Goal: Task Accomplishment & Management: Manage account settings

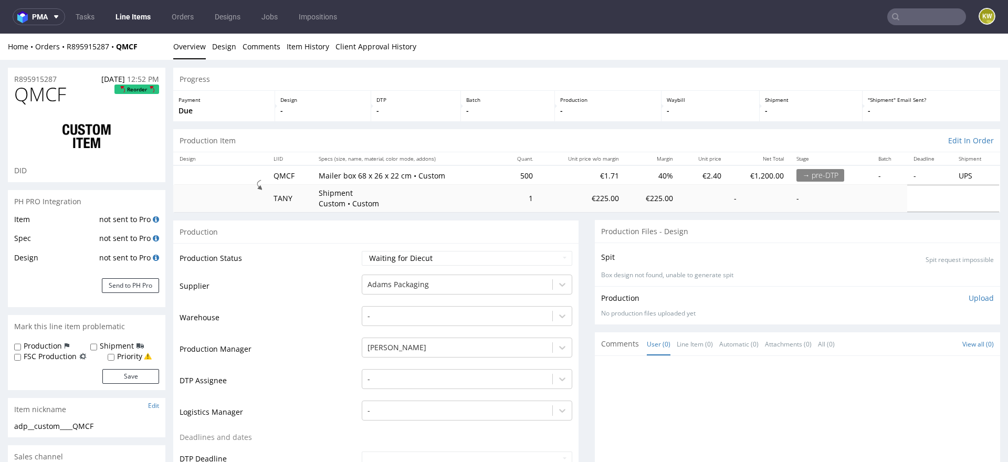
scroll to position [289, 0]
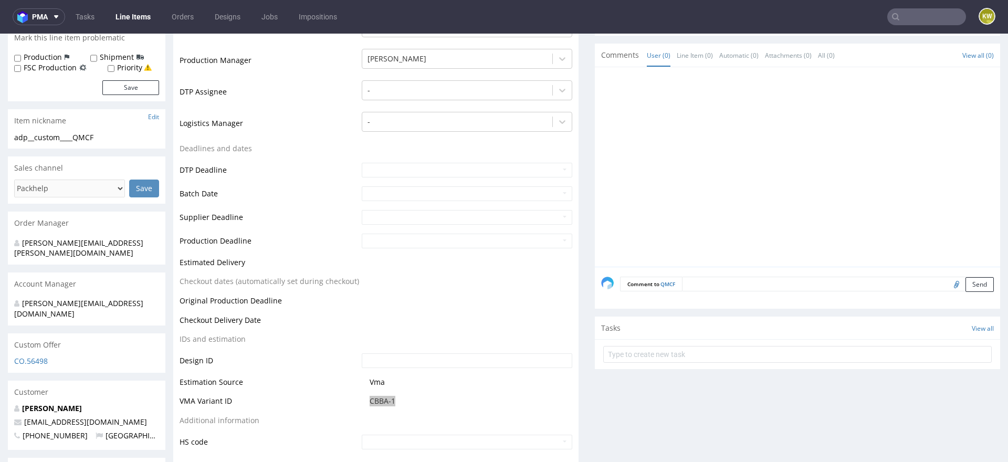
click at [899, 15] on input "text" at bounding box center [926, 16] width 79 height 17
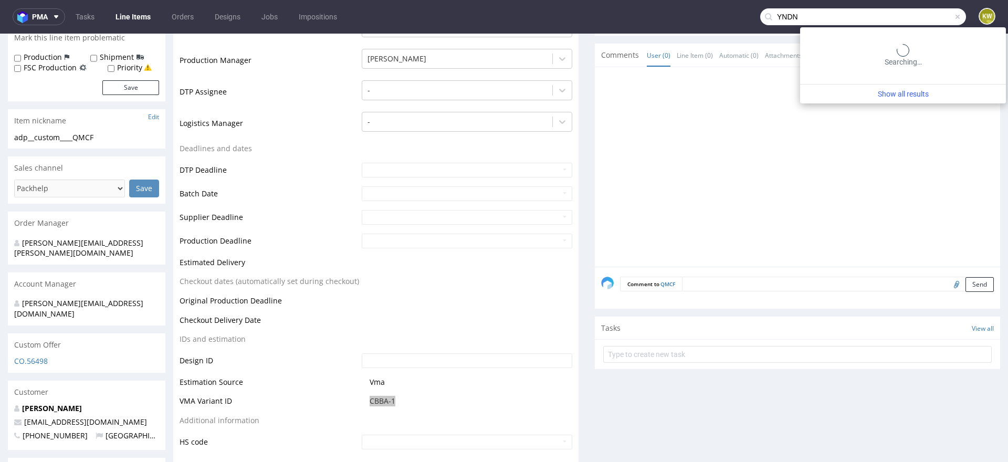
type input "YNDN"
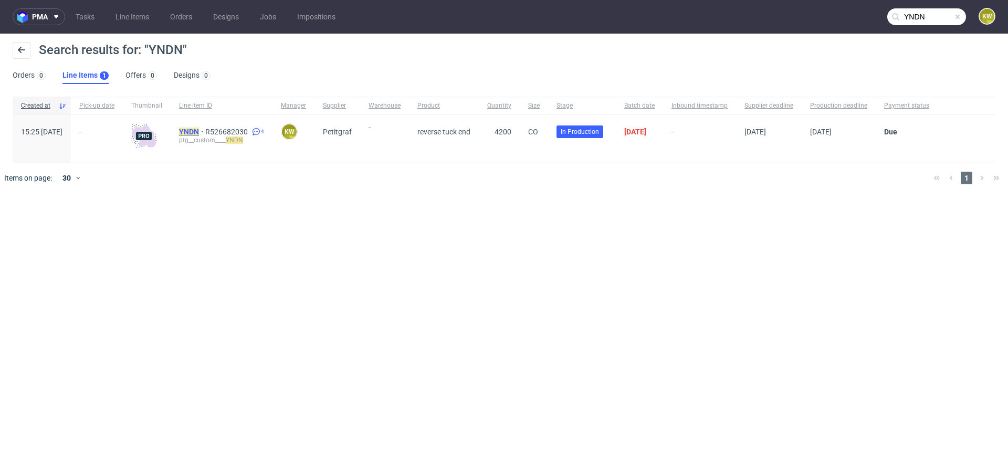
click at [199, 130] on mark "YNDN" at bounding box center [189, 132] width 20 height 8
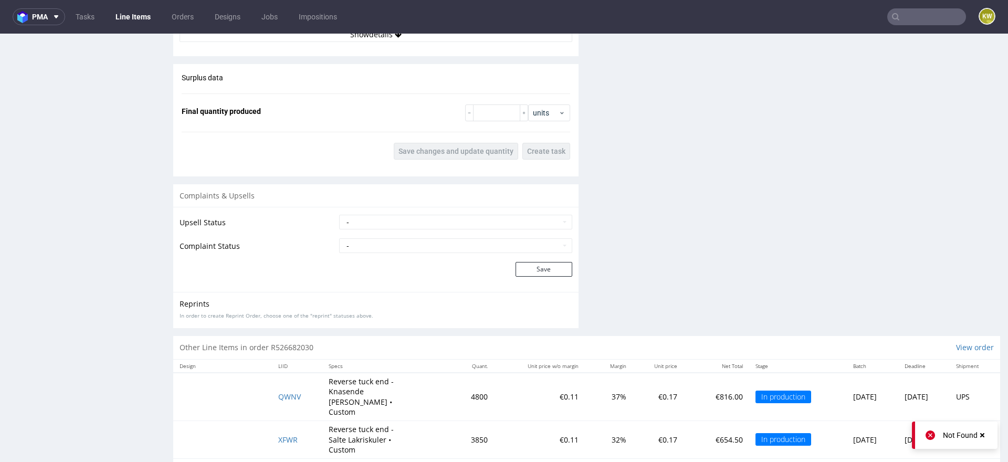
scroll to position [1559, 0]
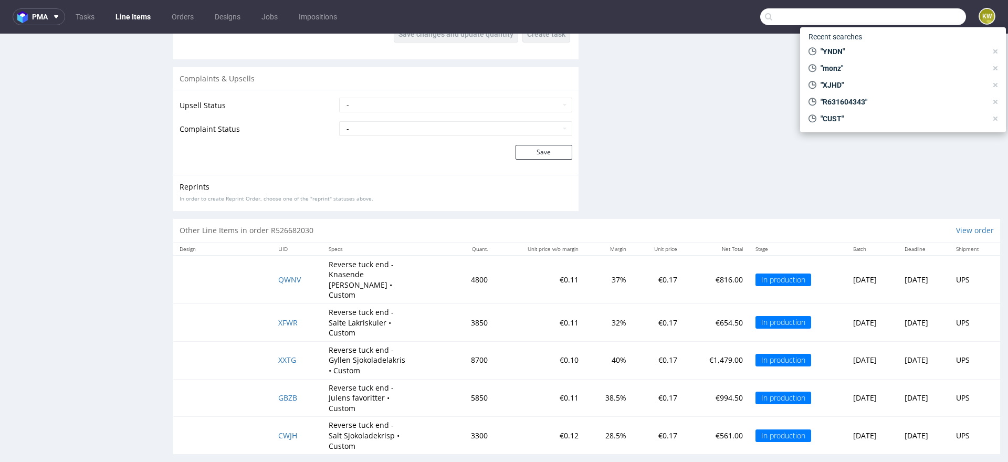
click at [914, 8] on input "text" at bounding box center [863, 16] width 206 height 17
paste input "EARC"
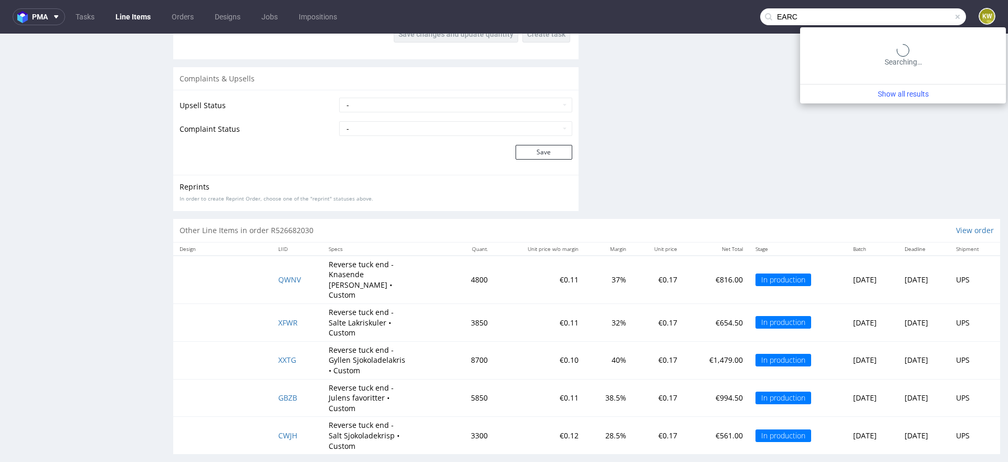
type input "EARC"
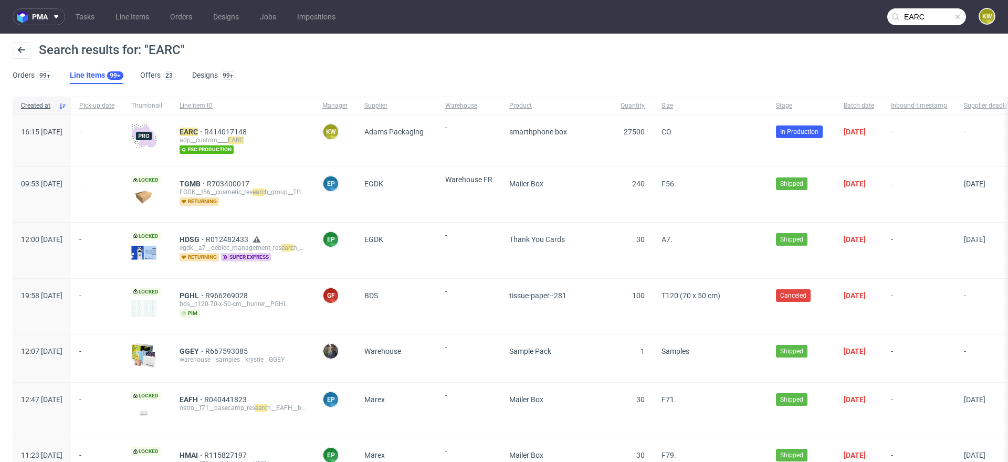
click at [223, 126] on div "EARC R414017148 adp__custom____ EARC fsc production" at bounding box center [242, 140] width 143 height 51
click at [222, 127] on div "EARC R414017148 adp__custom____ EARC fsc production" at bounding box center [242, 140] width 143 height 51
click at [198, 128] on mark "EARC" at bounding box center [188, 132] width 18 height 8
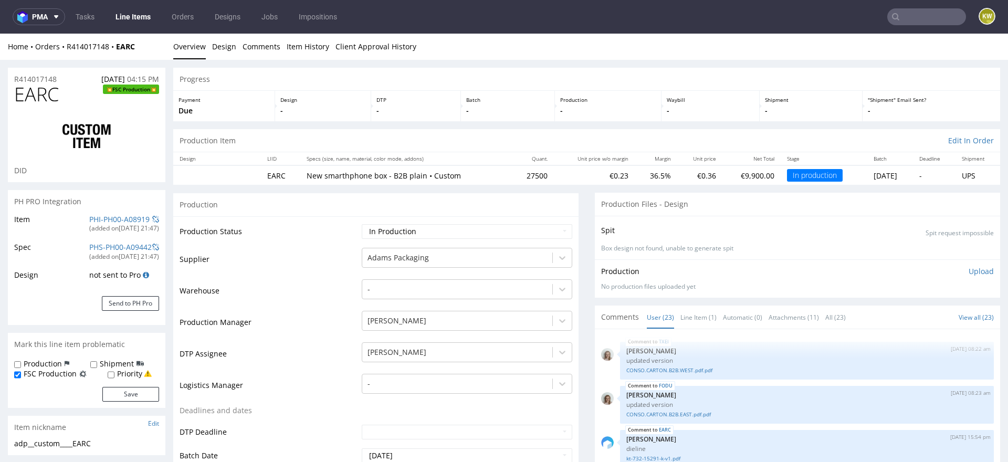
scroll to position [889, 0]
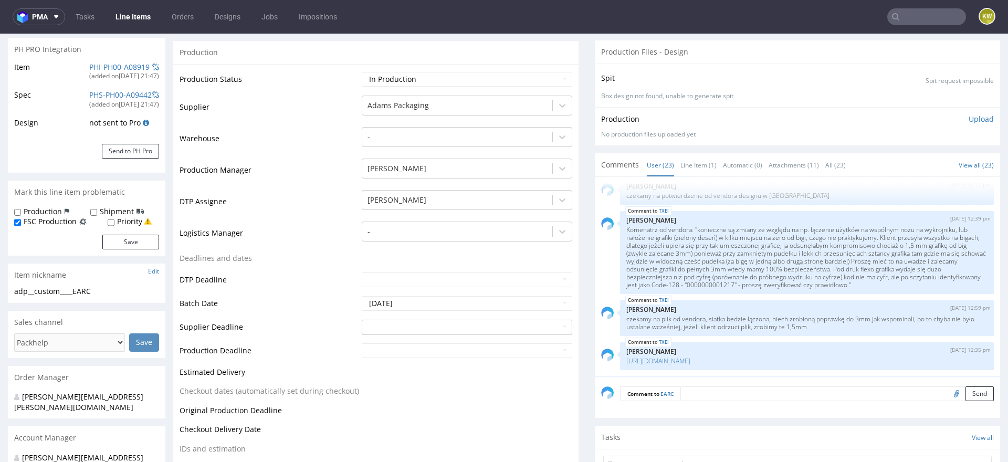
click at [398, 327] on input "text" at bounding box center [467, 327] width 210 height 15
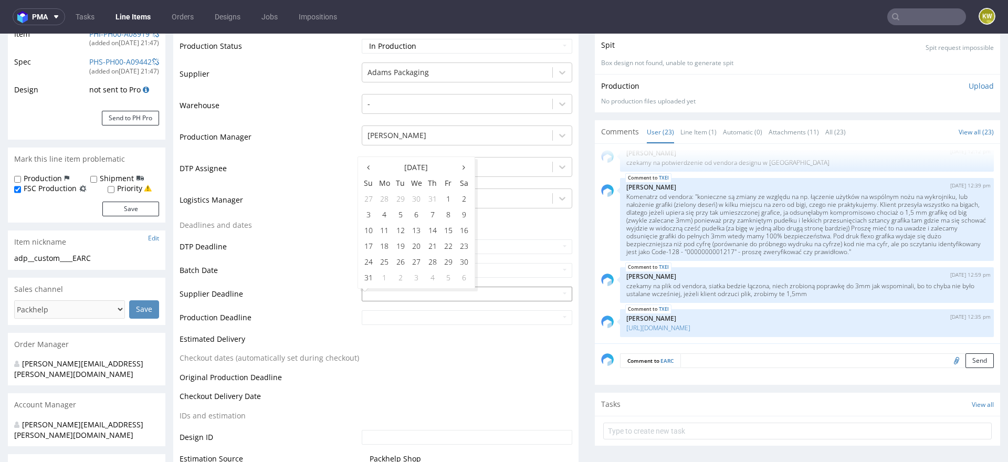
scroll to position [187, 0]
click at [432, 277] on td "4" at bounding box center [433, 276] width 16 height 16
type input "[DATE]"
click at [408, 319] on input "text" at bounding box center [467, 316] width 210 height 15
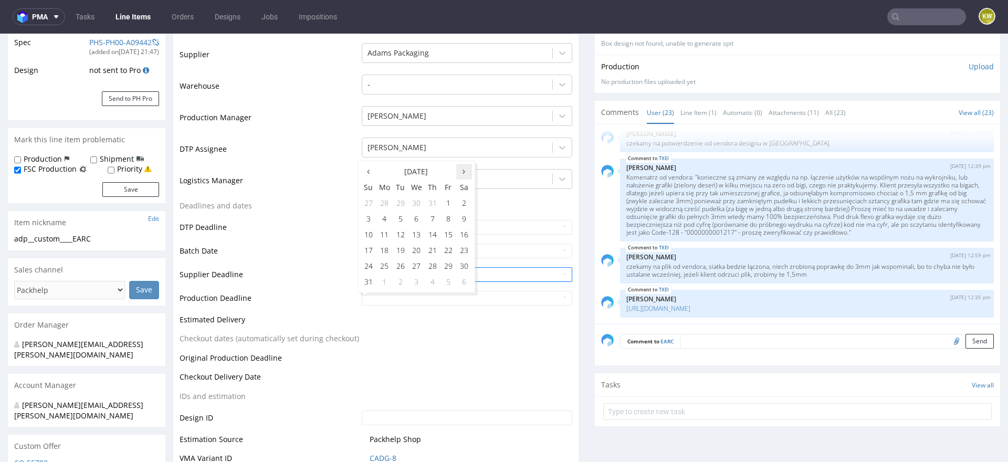
click at [463, 174] on icon at bounding box center [463, 171] width 3 height 7
click at [387, 222] on td "8" at bounding box center [384, 219] width 16 height 16
type input "[DATE]"
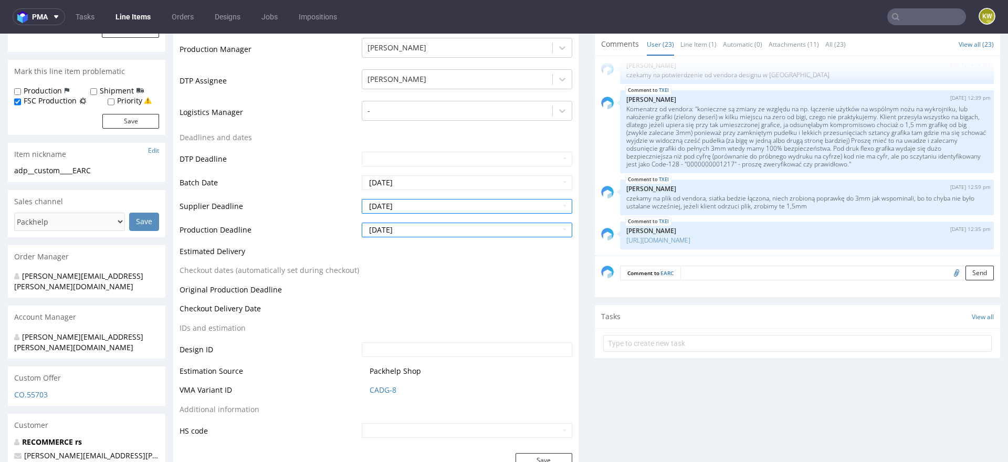
scroll to position [309, 0]
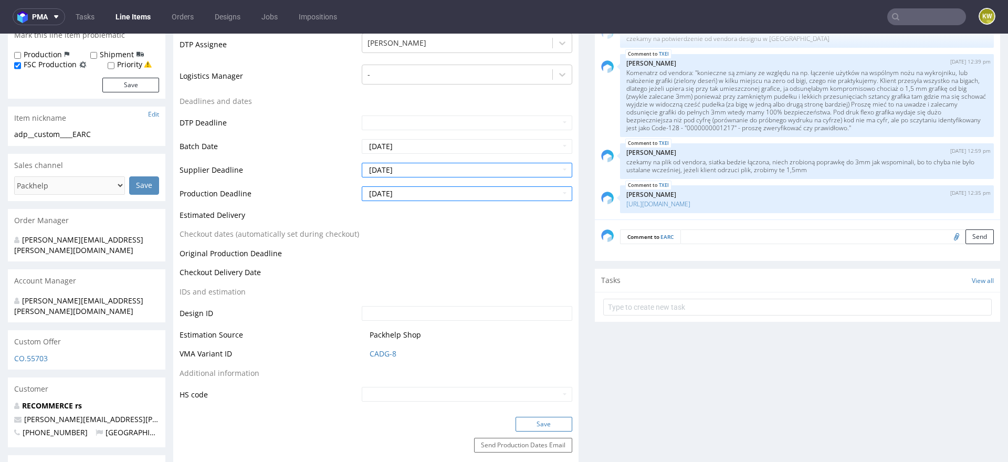
click at [546, 425] on button "Save" at bounding box center [543, 424] width 57 height 15
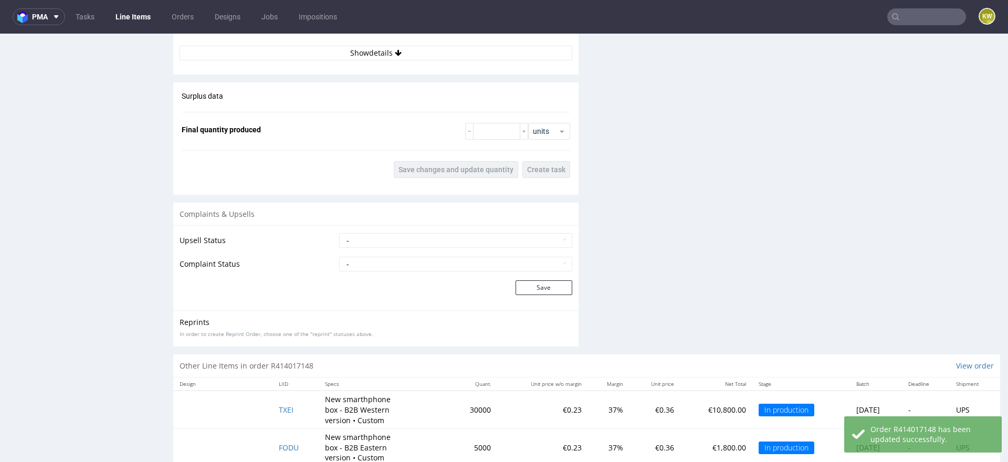
scroll to position [1516, 0]
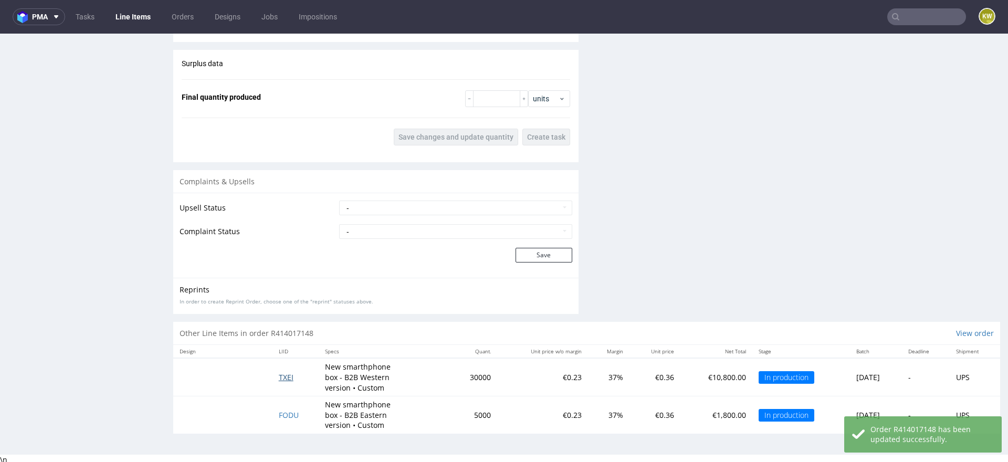
click at [283, 374] on span "TXEI" at bounding box center [286, 377] width 15 height 10
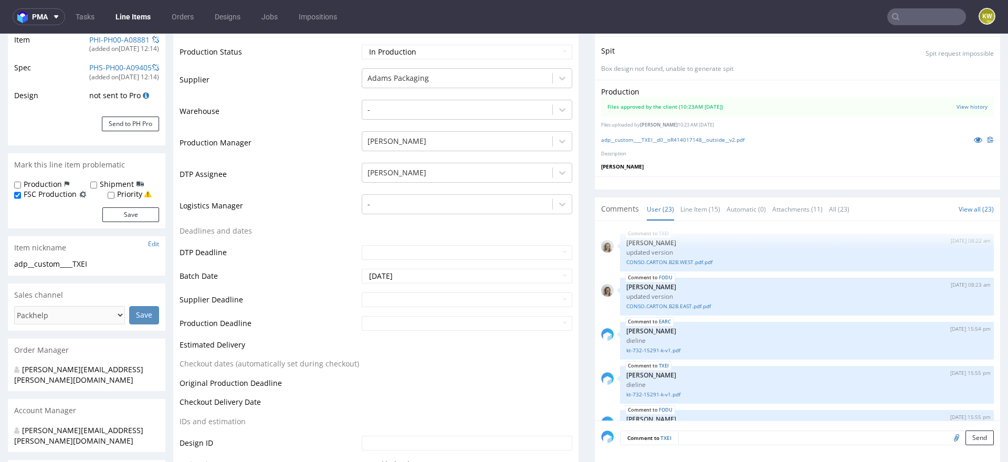
scroll to position [889, 0]
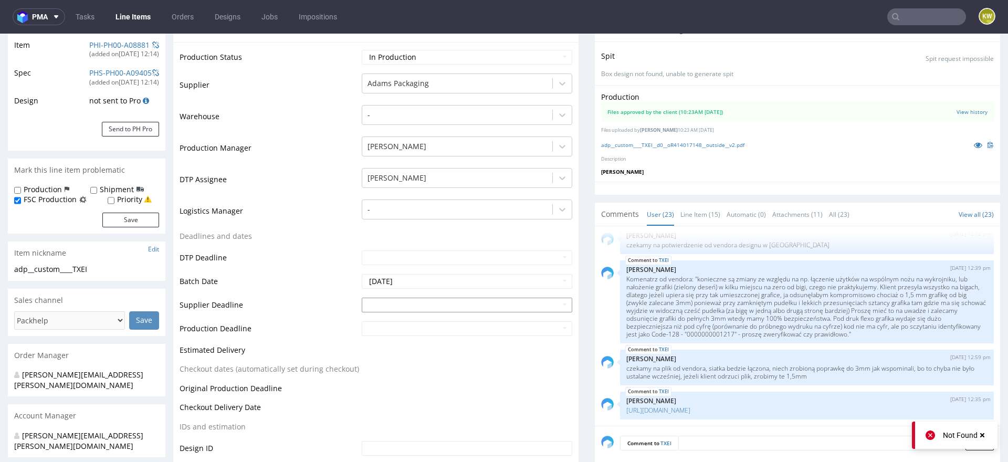
click at [394, 305] on input "text" at bounding box center [467, 305] width 210 height 15
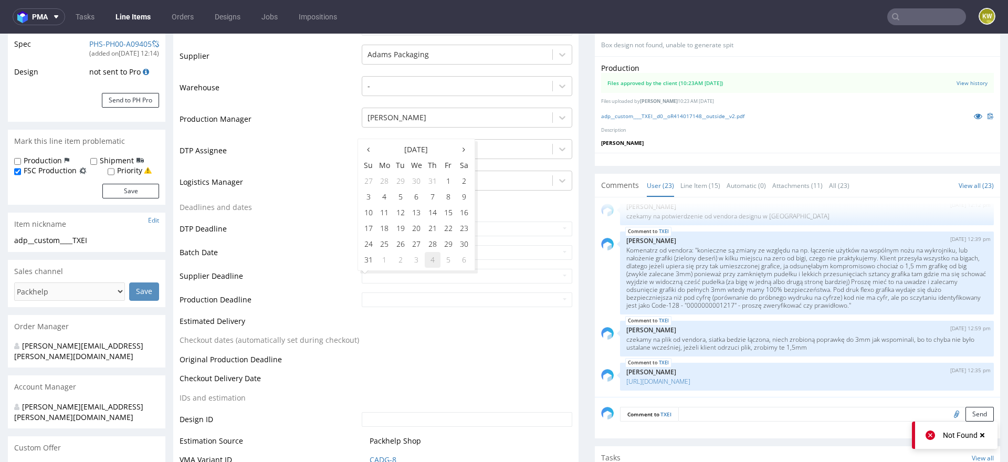
click at [430, 263] on td "4" at bounding box center [433, 260] width 16 height 16
type input "[DATE]"
click at [422, 301] on input "text" at bounding box center [467, 299] width 210 height 15
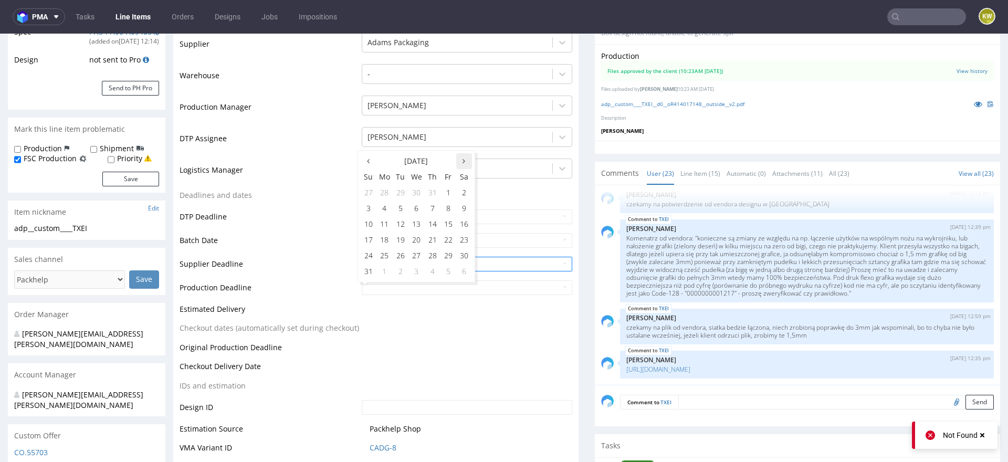
click at [467, 160] on th at bounding box center [464, 161] width 16 height 16
click at [385, 206] on td "8" at bounding box center [384, 208] width 16 height 16
type input "[DATE]"
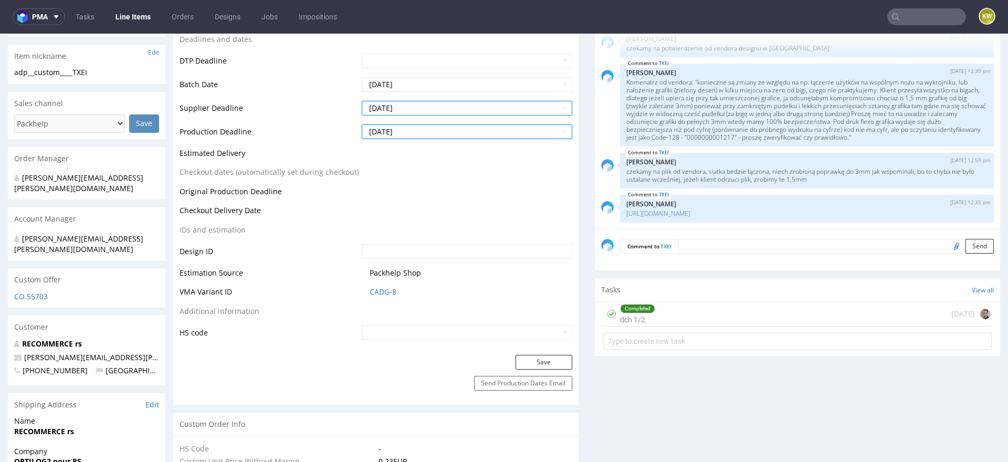
scroll to position [390, 0]
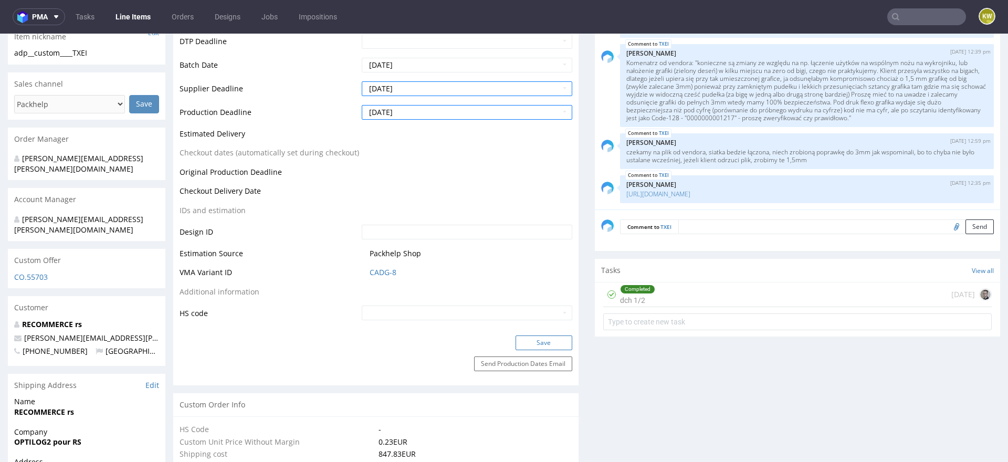
click at [535, 345] on button "Save" at bounding box center [543, 342] width 57 height 15
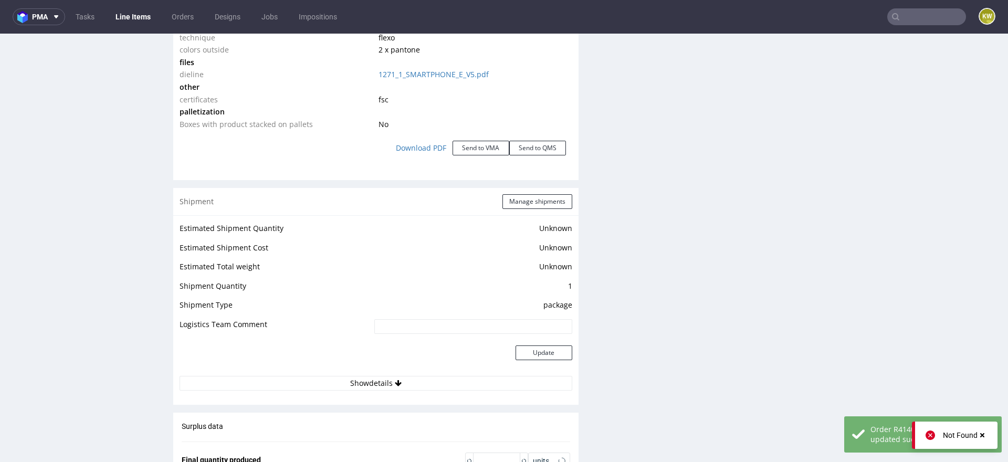
scroll to position [1459, 0]
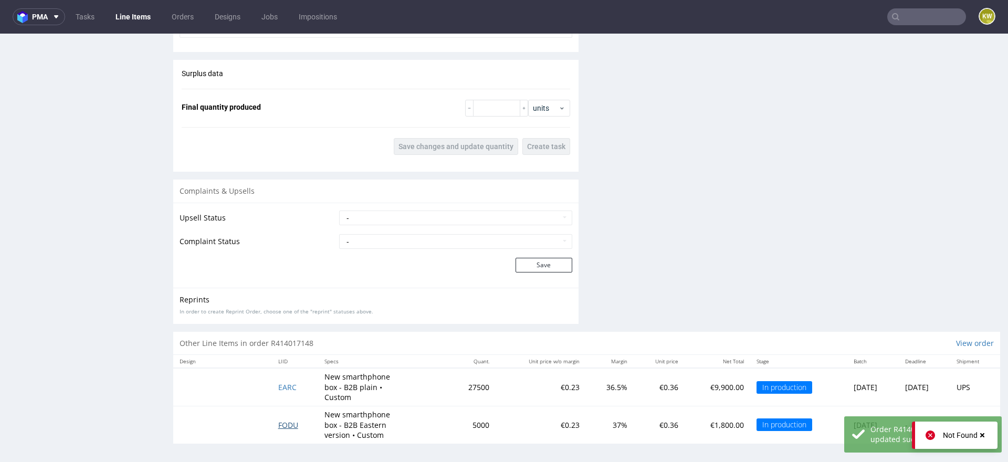
click at [284, 420] on span "FODU" at bounding box center [288, 425] width 20 height 10
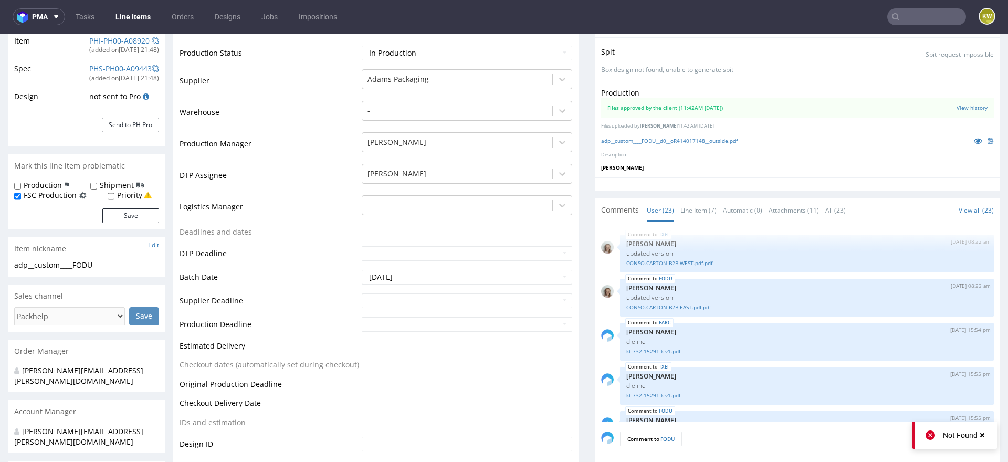
scroll to position [889, 0]
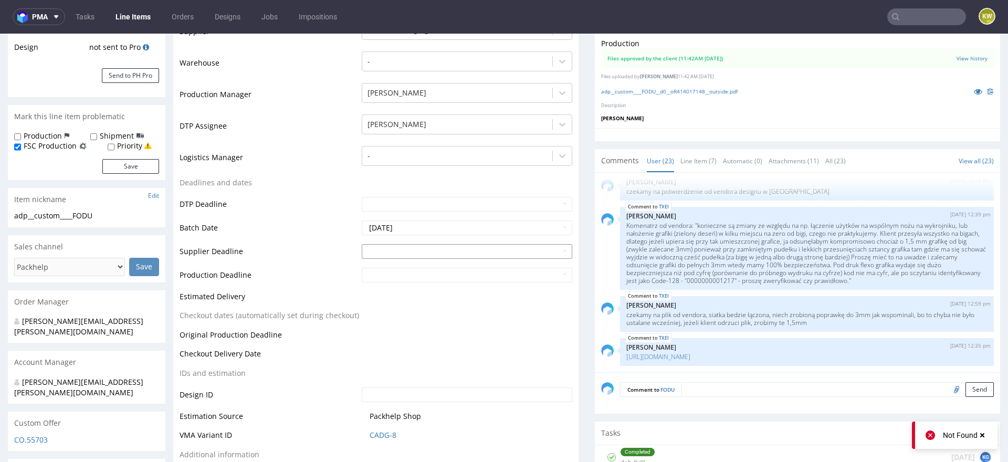
click at [416, 250] on input "text" at bounding box center [467, 251] width 210 height 15
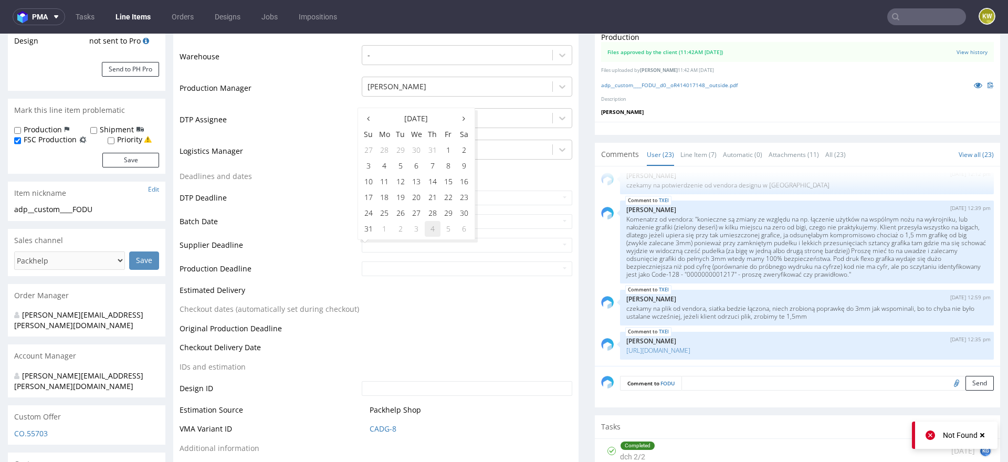
click at [429, 226] on td "4" at bounding box center [433, 229] width 16 height 16
type input "[DATE]"
click at [419, 270] on input "text" at bounding box center [467, 268] width 210 height 15
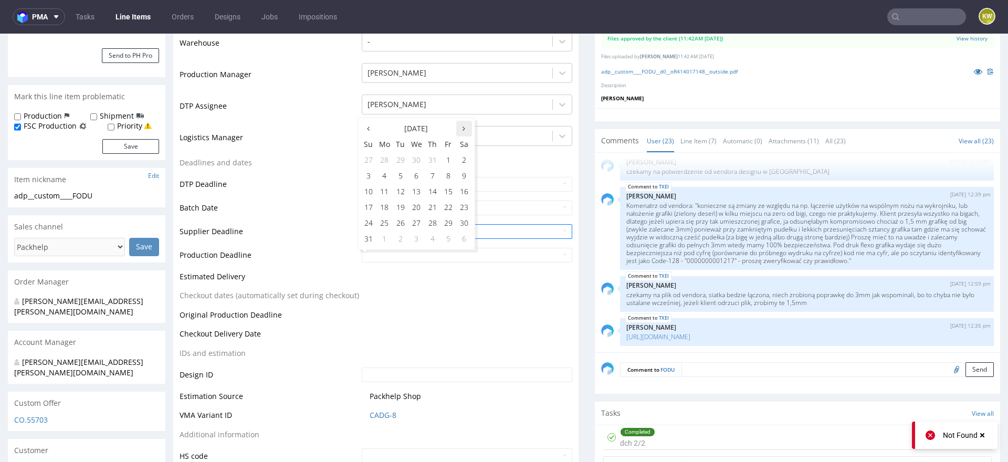
click at [461, 123] on th at bounding box center [464, 129] width 16 height 16
click at [381, 179] on td "8" at bounding box center [384, 176] width 16 height 16
type input "[DATE]"
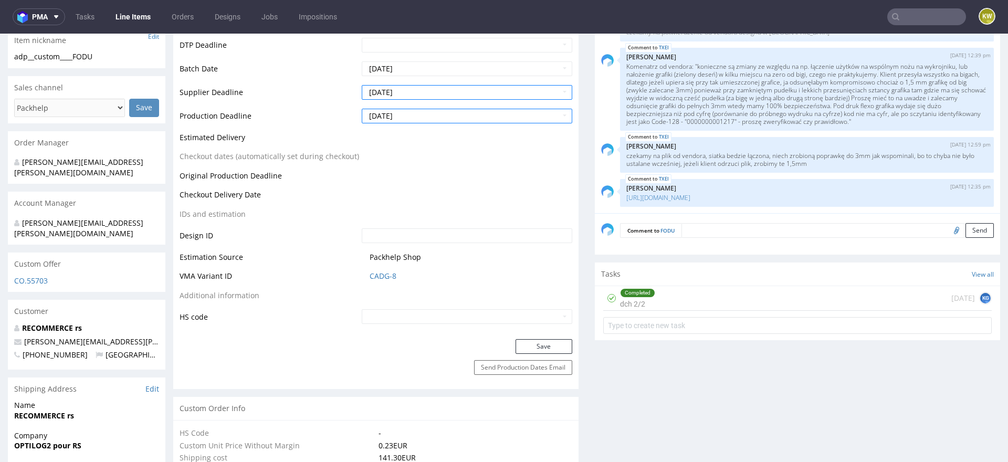
scroll to position [389, 0]
click at [520, 343] on button "Save" at bounding box center [543, 344] width 57 height 15
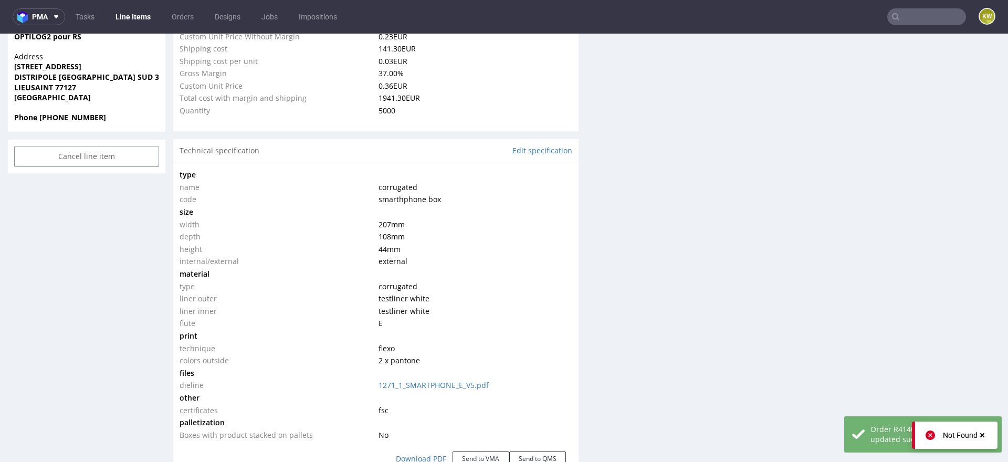
scroll to position [0, 0]
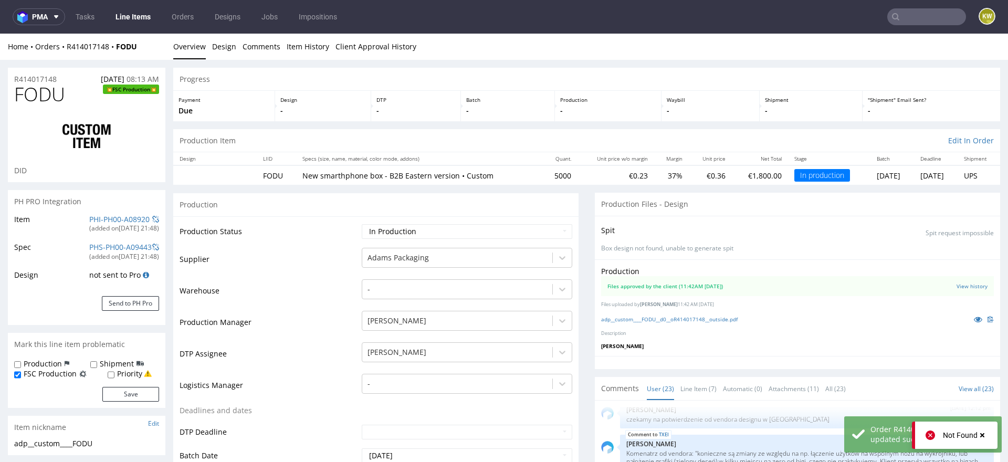
click at [137, 23] on link "Line Items" at bounding box center [133, 16] width 48 height 17
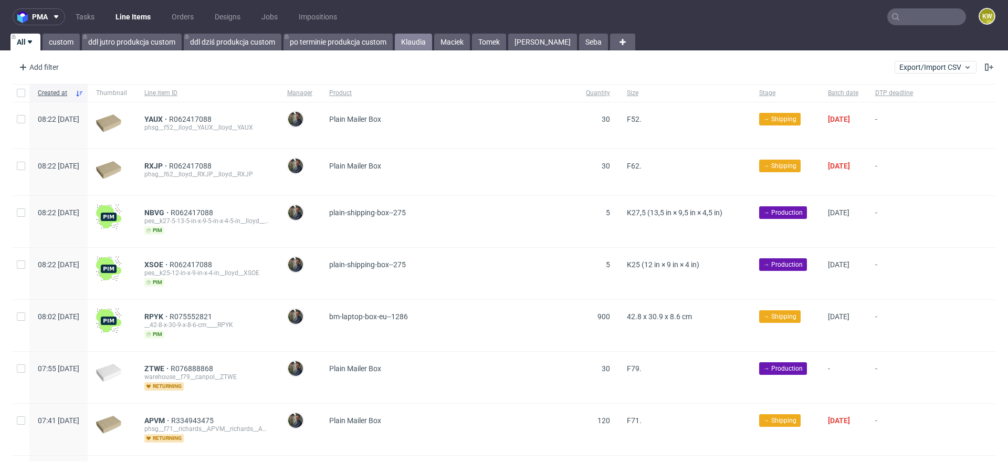
click at [425, 44] on link "Klaudia" at bounding box center [413, 42] width 37 height 17
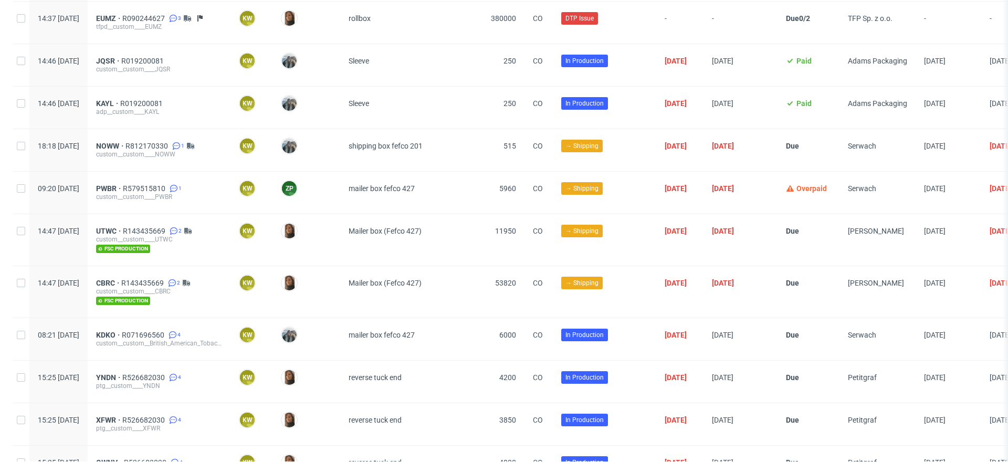
scroll to position [1743, 0]
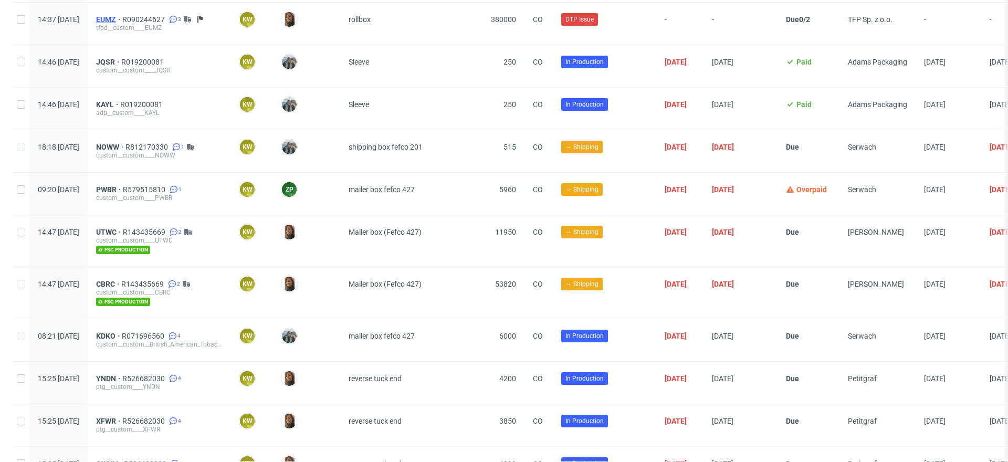
click at [122, 15] on span "EUMZ" at bounding box center [109, 19] width 26 height 8
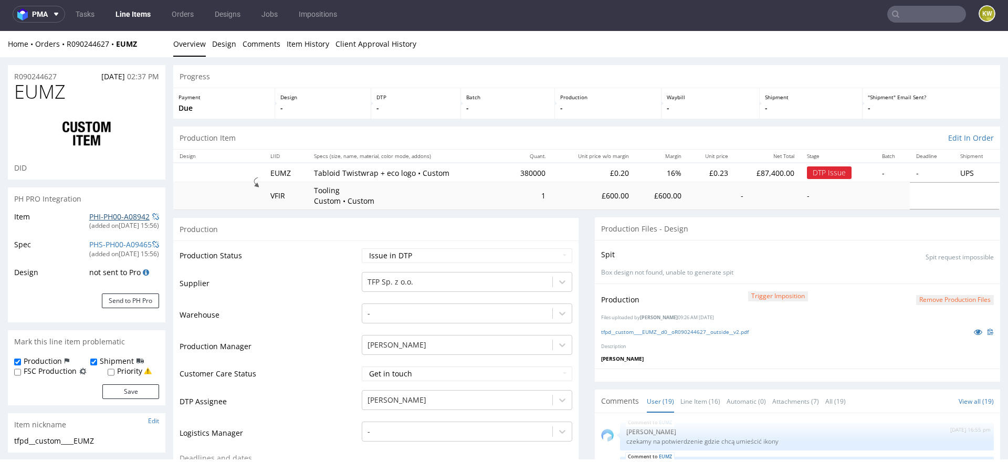
click at [96, 213] on link "PHI-PH00-A08942" at bounding box center [119, 216] width 60 height 10
click at [902, 25] on nav "pma Tasks Line Items Orders Designs Jobs Impositions KW" at bounding box center [504, 14] width 1008 height 34
click at [916, 15] on input "text" at bounding box center [926, 14] width 79 height 17
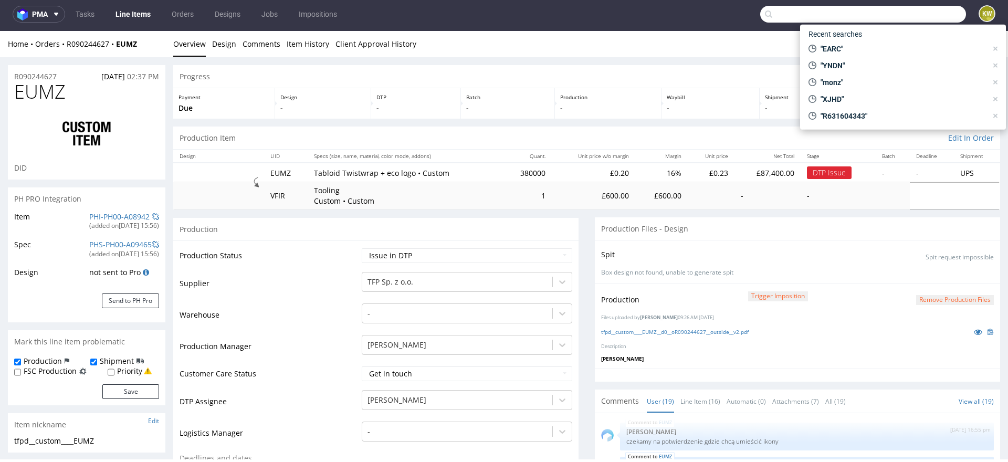
paste input "GTIQ"
type input "GTIQ"
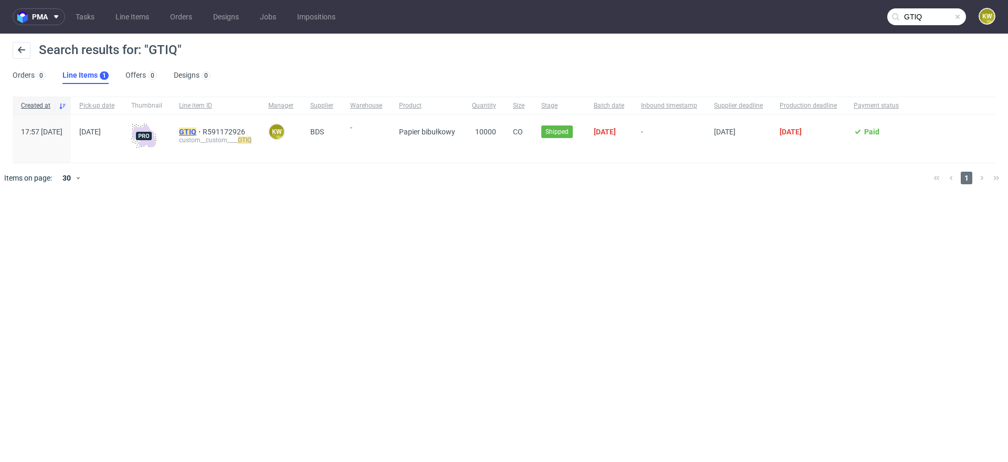
click at [196, 130] on mark "GTIQ" at bounding box center [187, 132] width 17 height 8
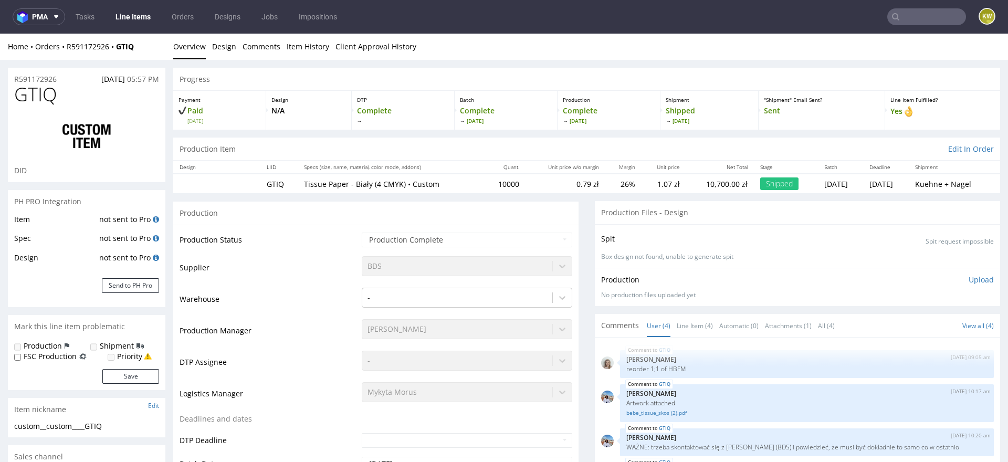
select select "in_progress"
click at [30, 92] on span "GTIQ" at bounding box center [35, 94] width 43 height 21
copy span "GTIQ"
click at [670, 368] on p "reorder 1;1 of HBFM" at bounding box center [806, 369] width 361 height 8
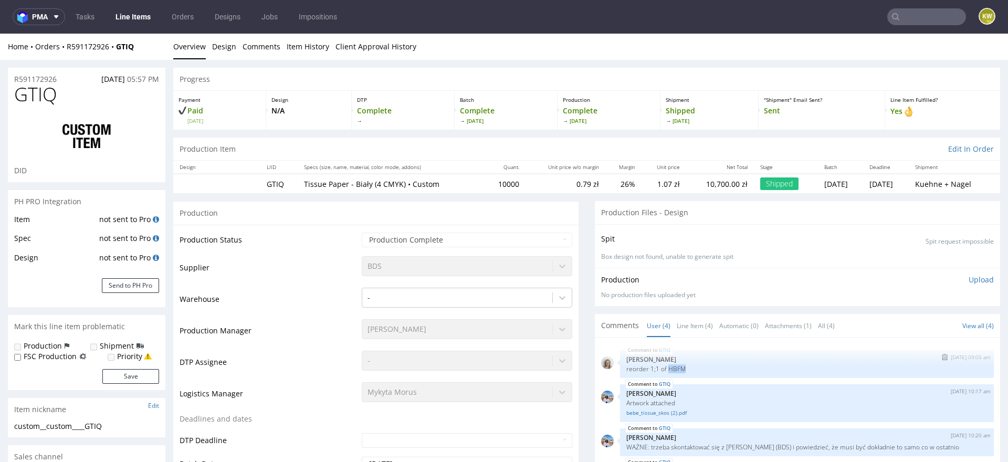
click at [669, 368] on p "reorder 1;1 of HBFM" at bounding box center [806, 369] width 361 height 8
copy p "HBFM"
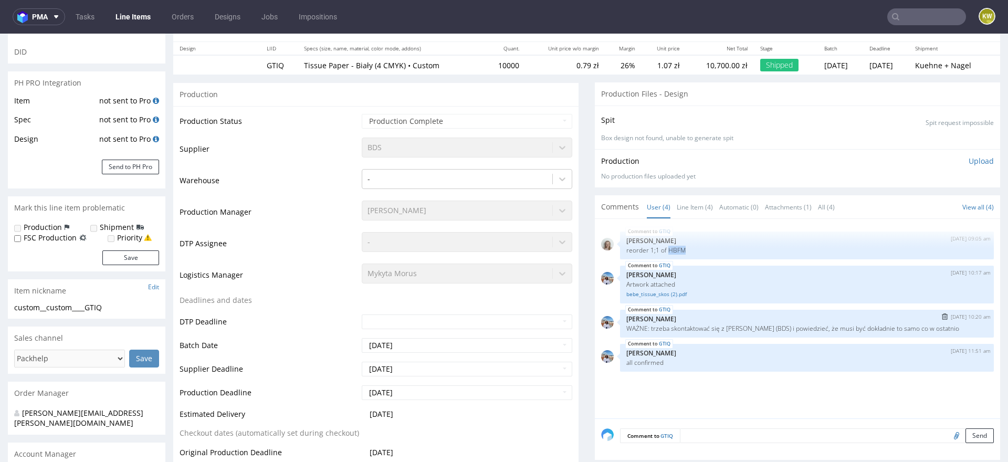
scroll to position [132, 0]
